Goal: Find specific page/section: Find specific page/section

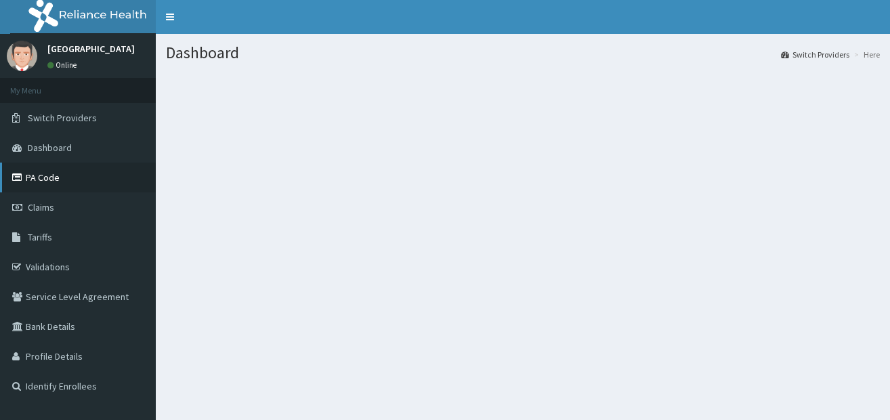
click at [78, 177] on link "PA Code" at bounding box center [78, 178] width 156 height 30
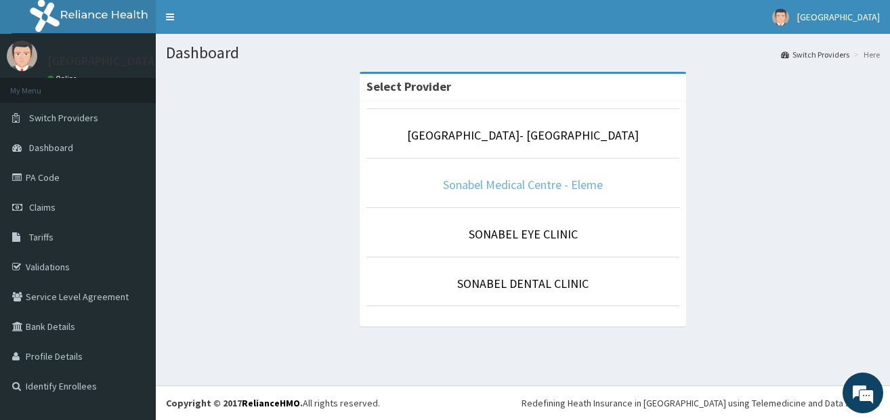
click at [563, 189] on link "Sonabel Medical Centre - Eleme" at bounding box center [523, 185] width 160 height 16
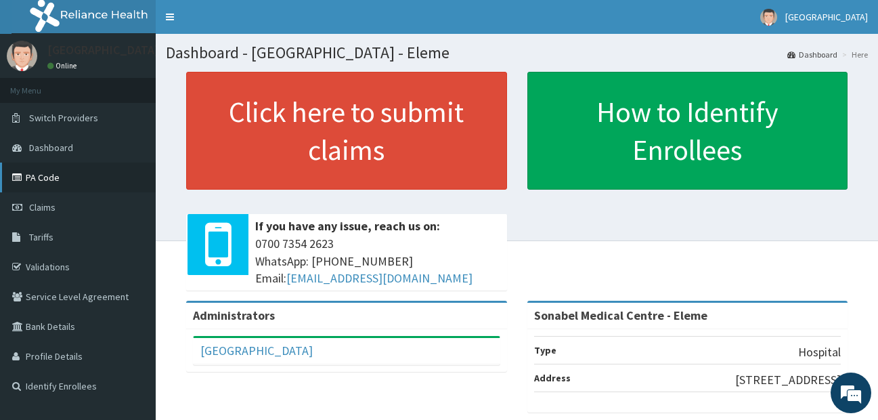
click at [41, 175] on link "PA Code" at bounding box center [78, 178] width 156 height 30
